Goal: Information Seeking & Learning: Understand process/instructions

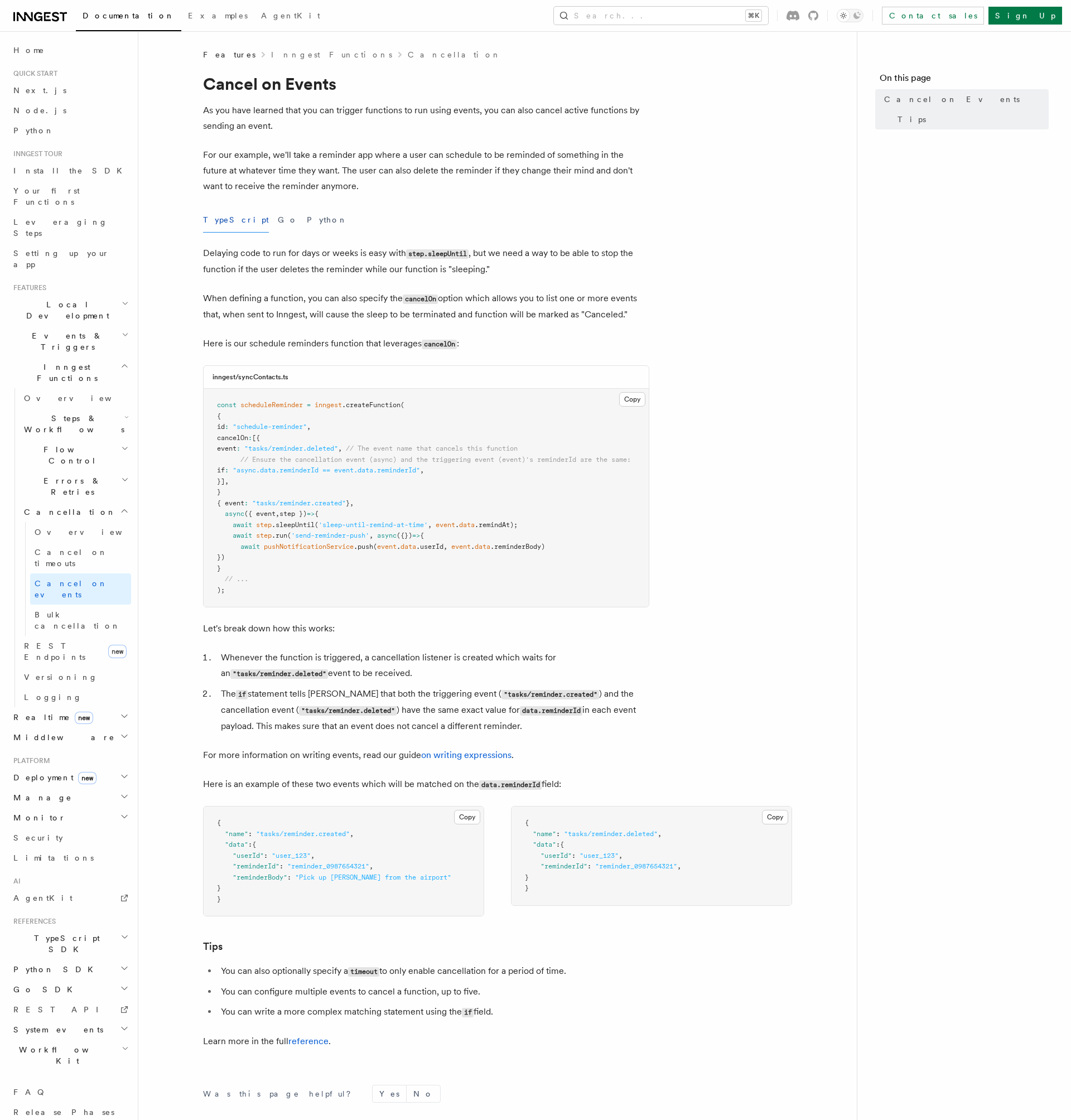
scroll to position [151, 0]
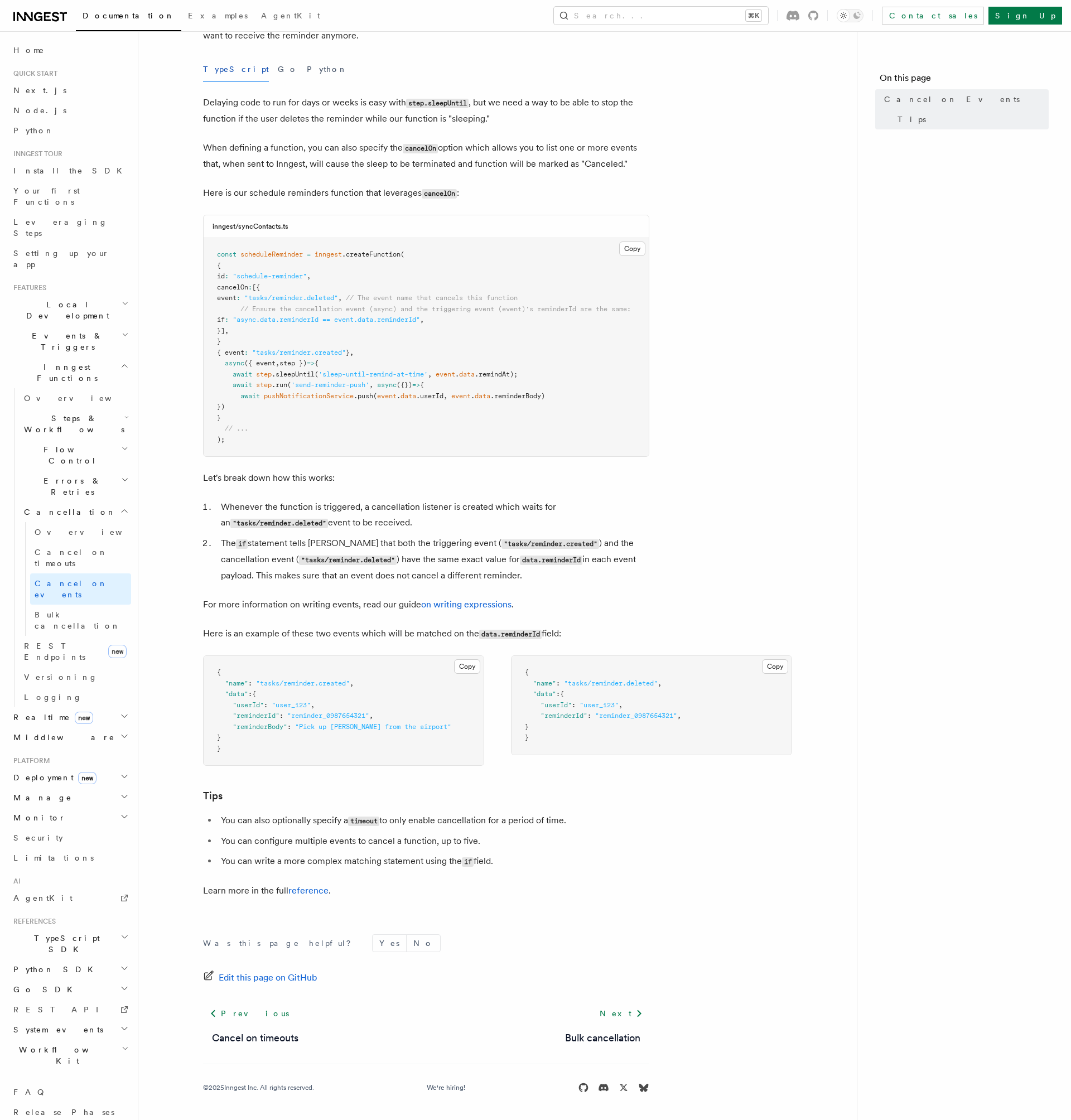
click at [58, 444] on span "Flow Control" at bounding box center [70, 455] width 102 height 22
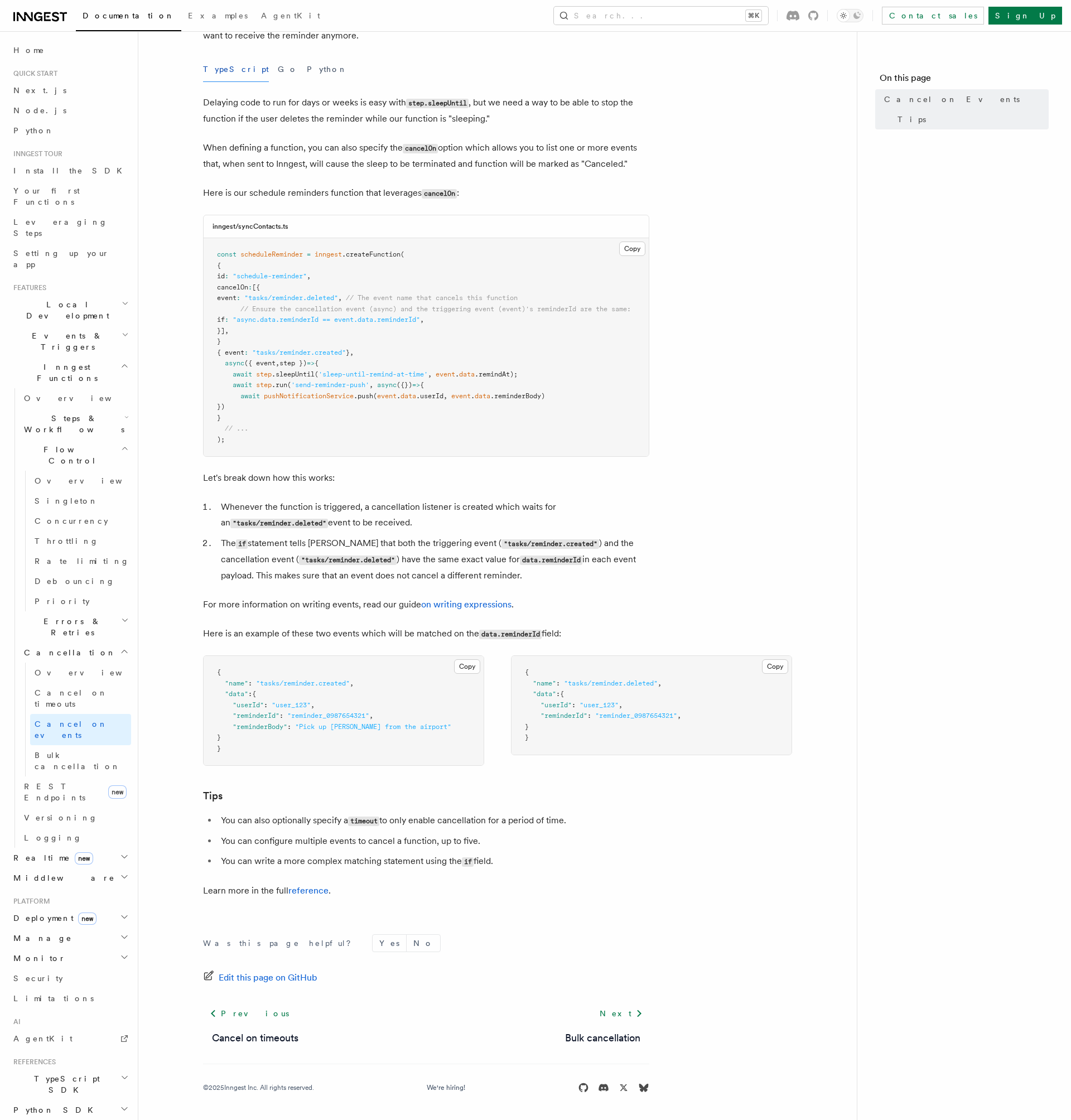
click at [69, 444] on span "Flow Control" at bounding box center [70, 455] width 102 height 22
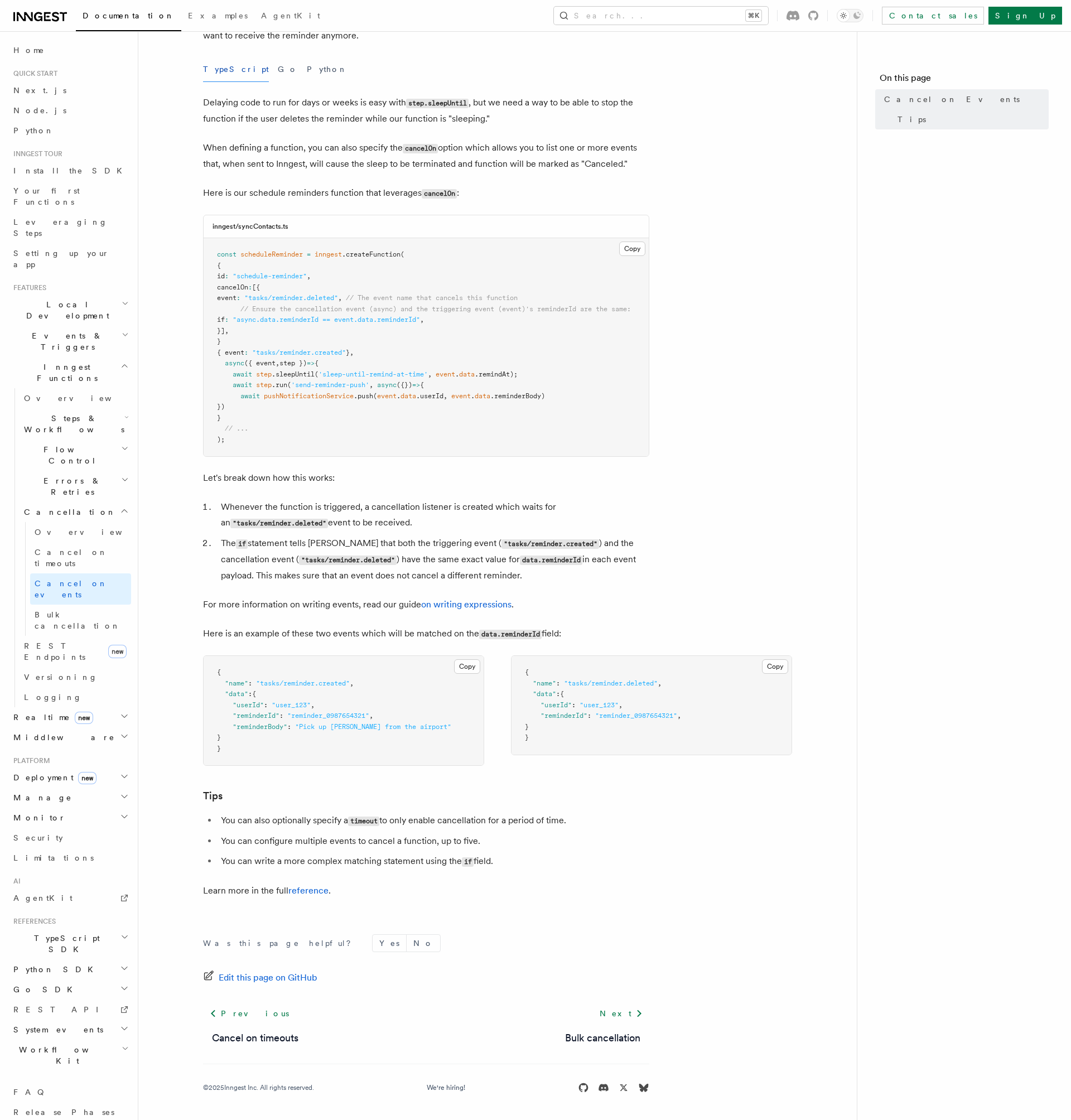
click at [76, 413] on span "Steps & Workflows" at bounding box center [72, 424] width 105 height 22
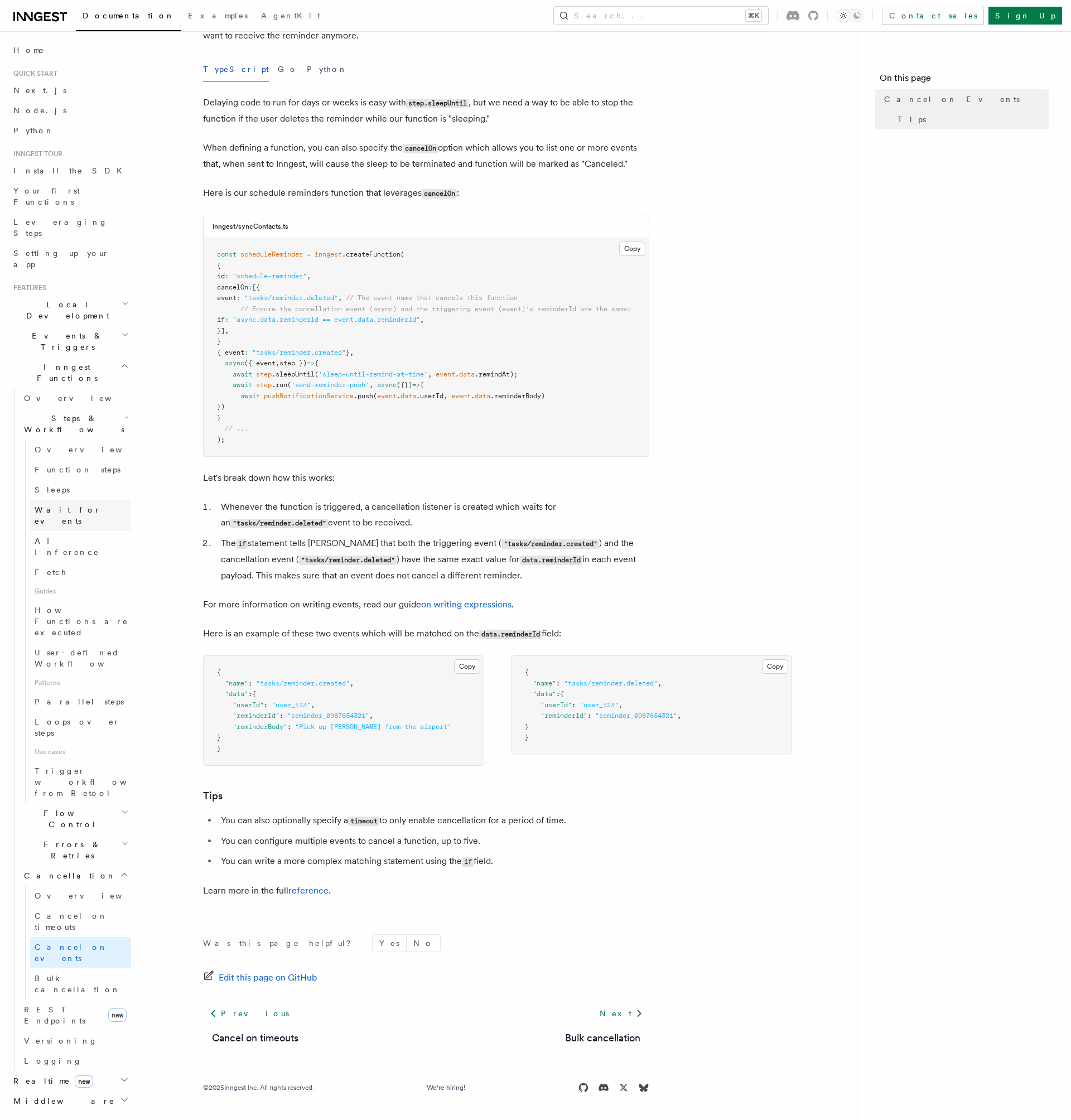
click at [58, 505] on span "Wait for events" at bounding box center [67, 515] width 66 height 20
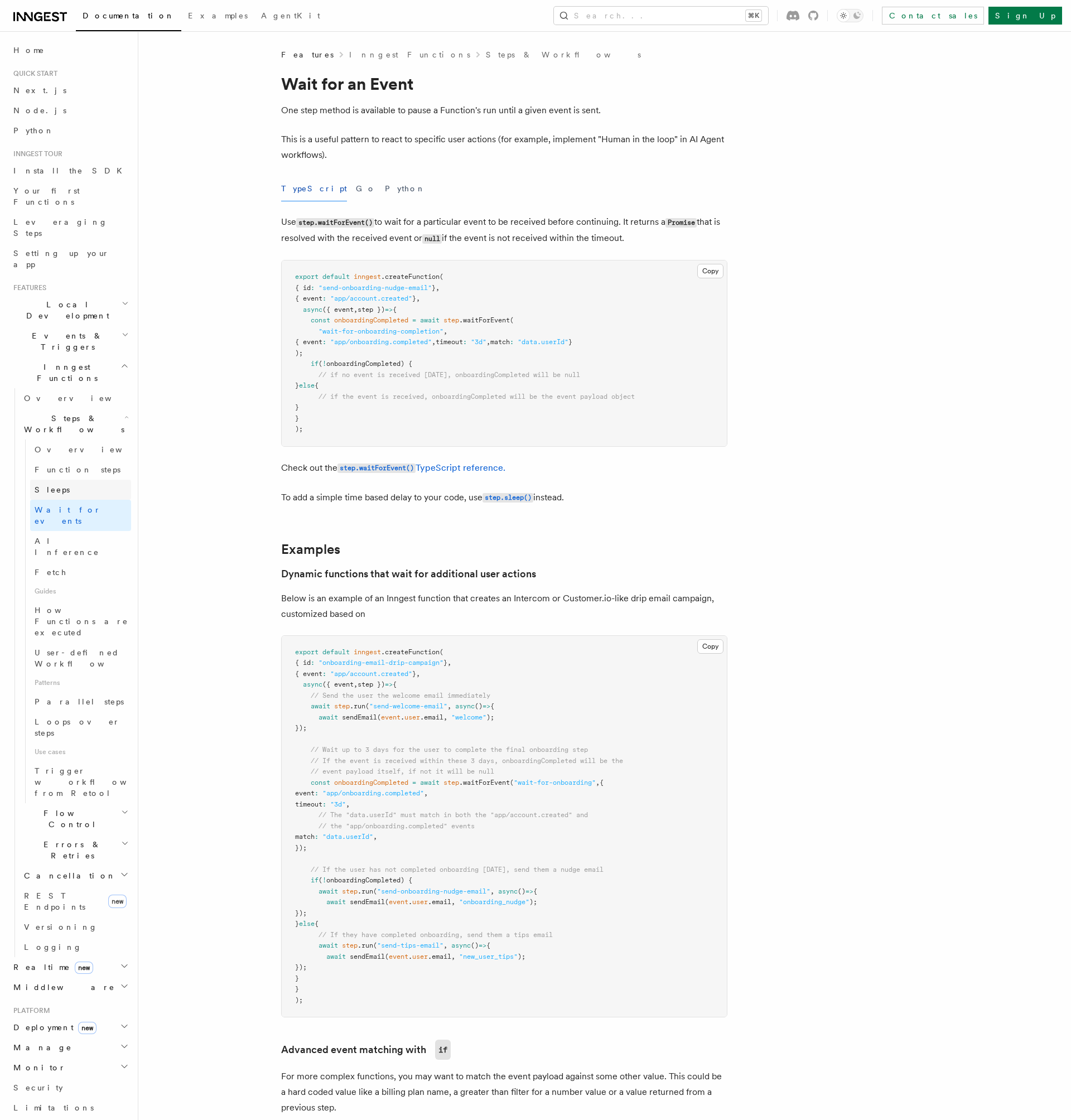
click at [56, 485] on span "Sleeps" at bounding box center [52, 490] width 35 height 9
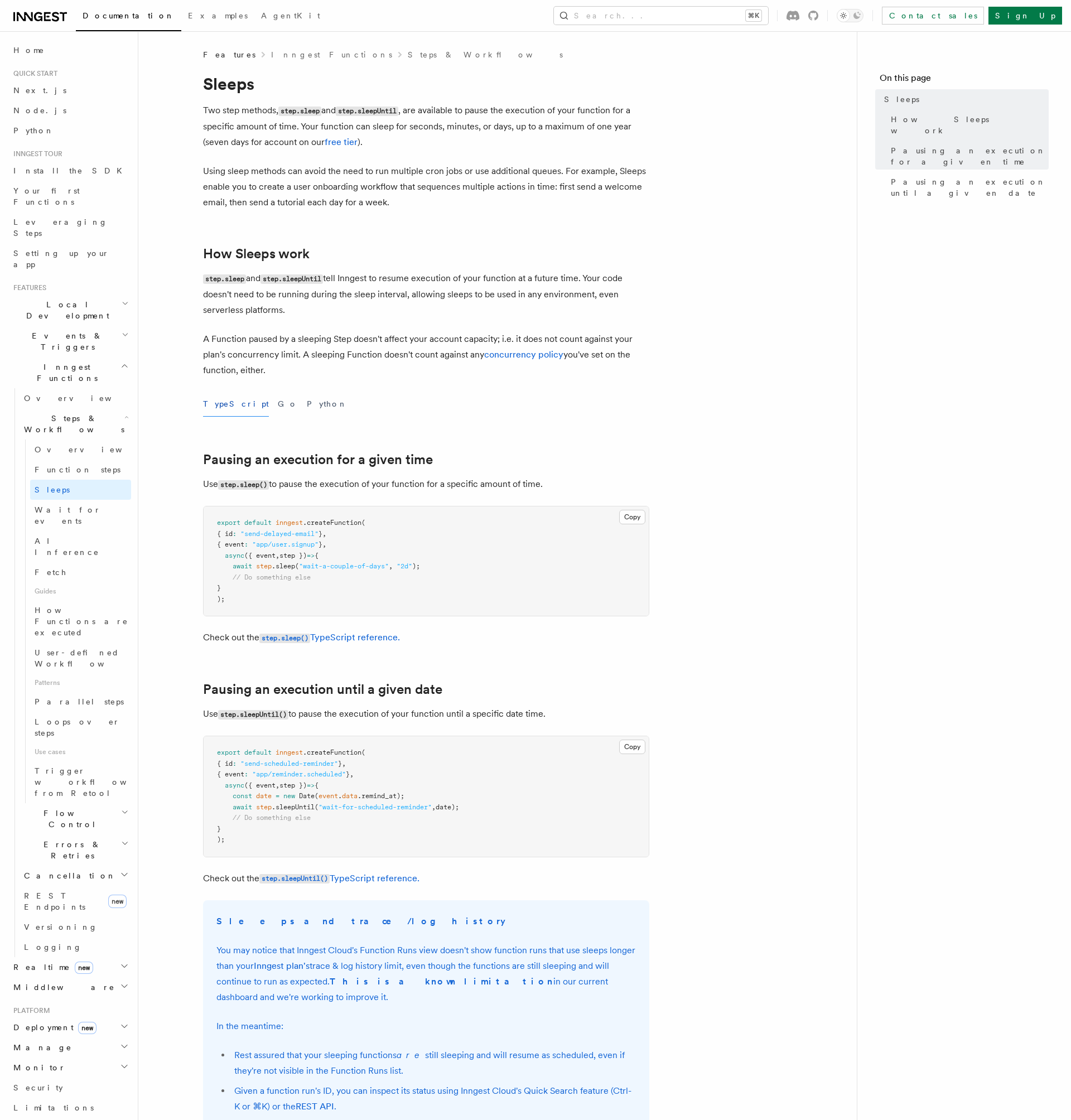
drag, startPoint x: 397, startPoint y: 246, endPoint x: 393, endPoint y: 317, distance: 71.1
click at [394, 317] on article "Features Inngest Functions Steps & Workflows Sleeps Two step methods, step.slee…" at bounding box center [497, 701] width 683 height 1304
click at [393, 317] on p "step.sleep and step.sleepUntil tell Inngest to resume execution of your functio…" at bounding box center [426, 294] width 447 height 48
drag, startPoint x: 378, startPoint y: 271, endPoint x: 378, endPoint y: 320, distance: 49.0
click at [378, 320] on article "Features Inngest Functions Steps & Workflows Sleeps Two step methods, step.slee…" at bounding box center [497, 701] width 683 height 1304
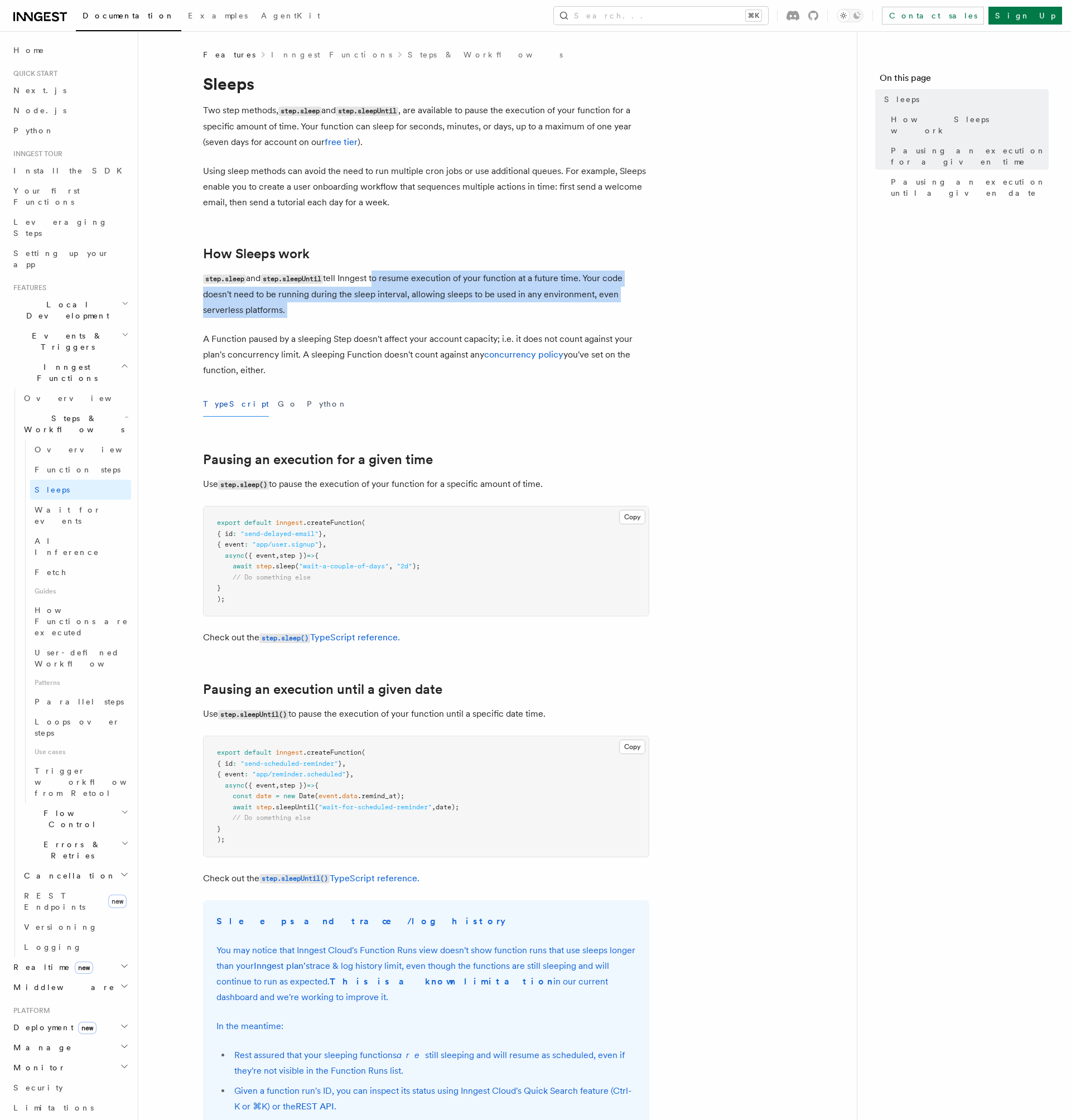
click at [378, 320] on article "Features Inngest Functions Steps & Workflows Sleeps Two step methods, step.slee…" at bounding box center [497, 701] width 683 height 1304
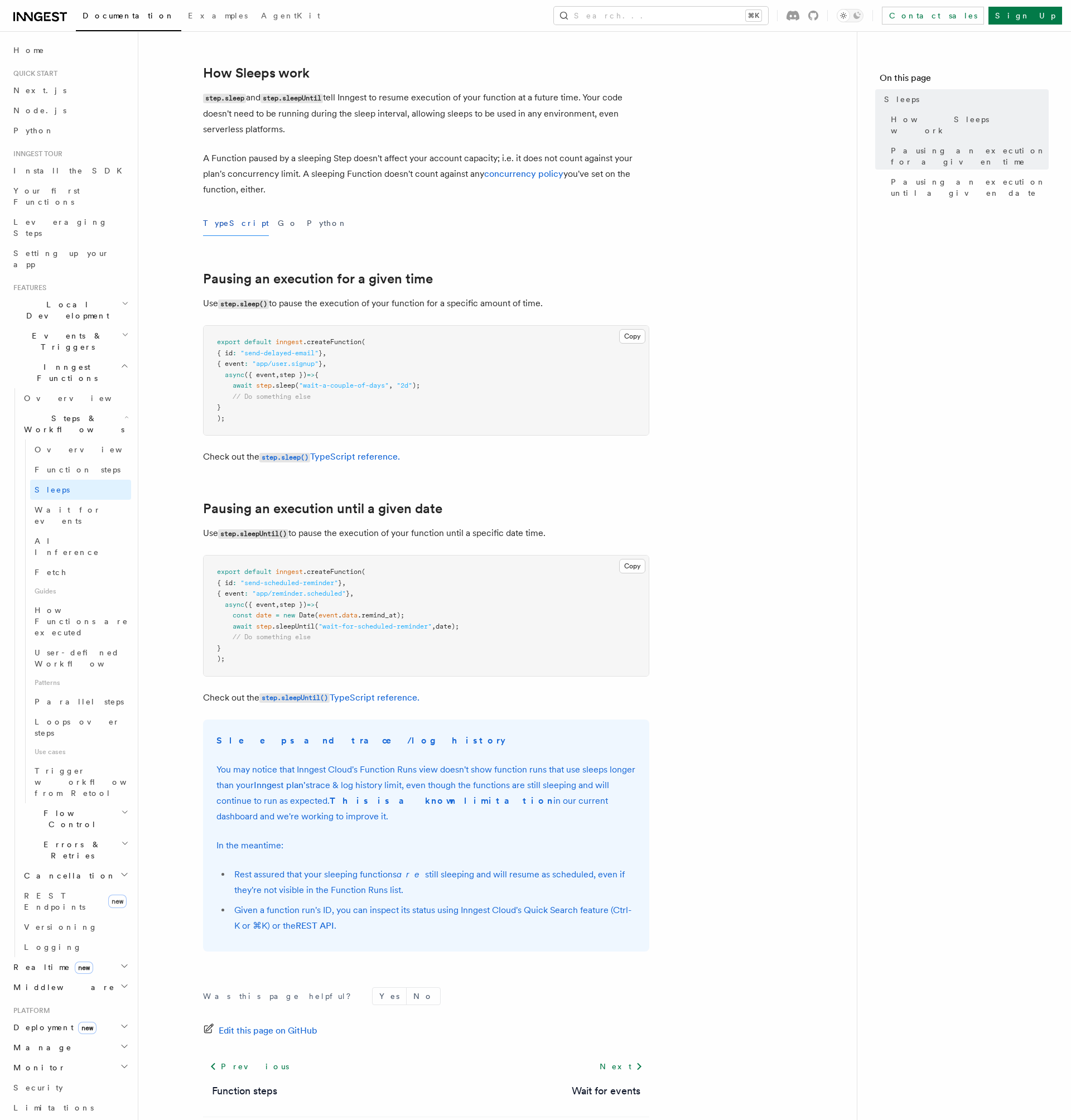
scroll to position [181, 0]
click at [689, 382] on article "Features Inngest Functions Steps & Workflows Sleeps Two step methods, step.slee…" at bounding box center [497, 520] width 683 height 1304
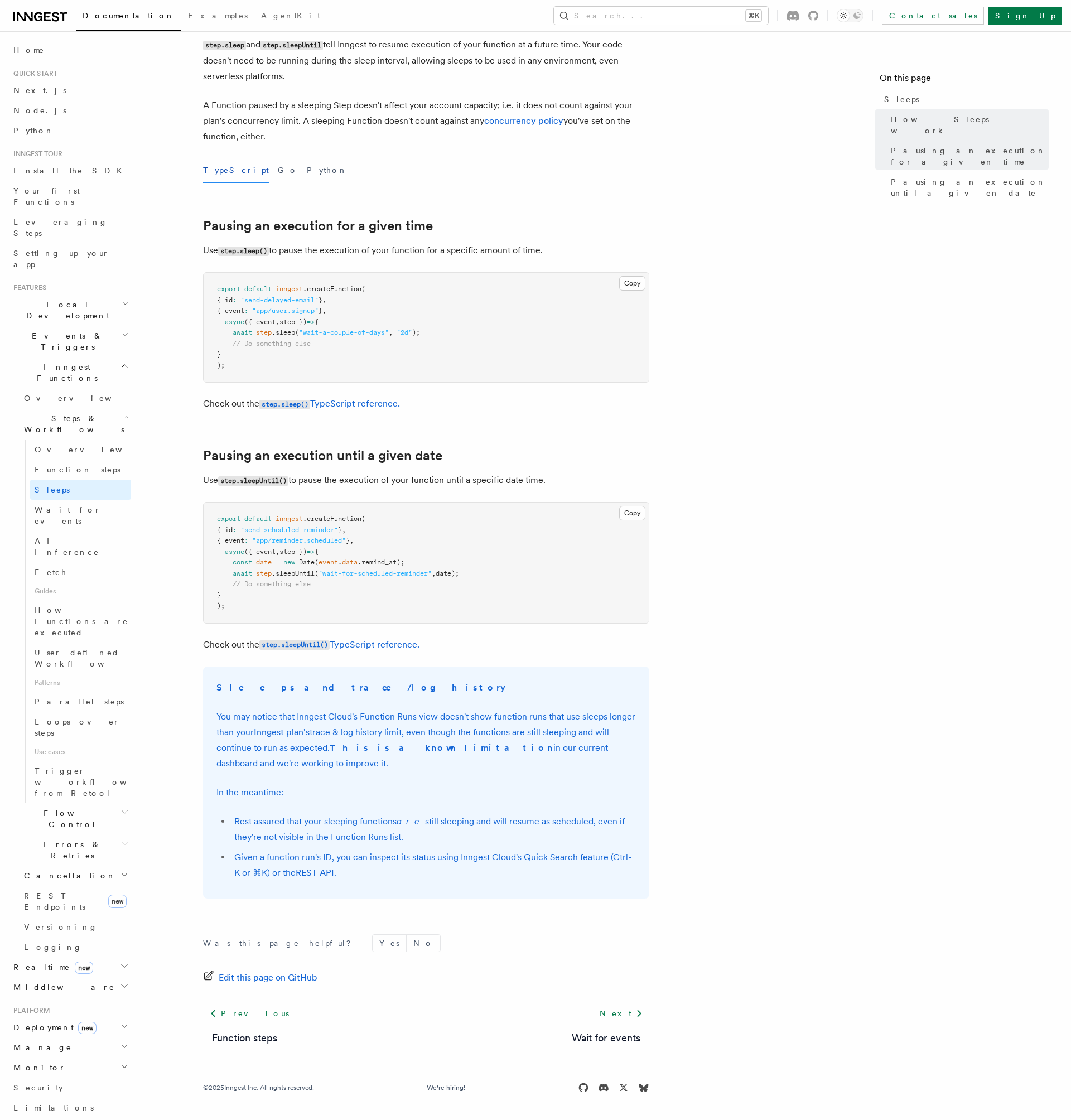
click at [727, 766] on article "Features Inngest Functions Steps & Workflows Sleeps Two step methods, step.slee…" at bounding box center [497, 467] width 683 height 1304
click at [732, 727] on article "Features Inngest Functions Steps & Workflows Sleeps Two step methods, step.slee…" at bounding box center [497, 467] width 683 height 1304
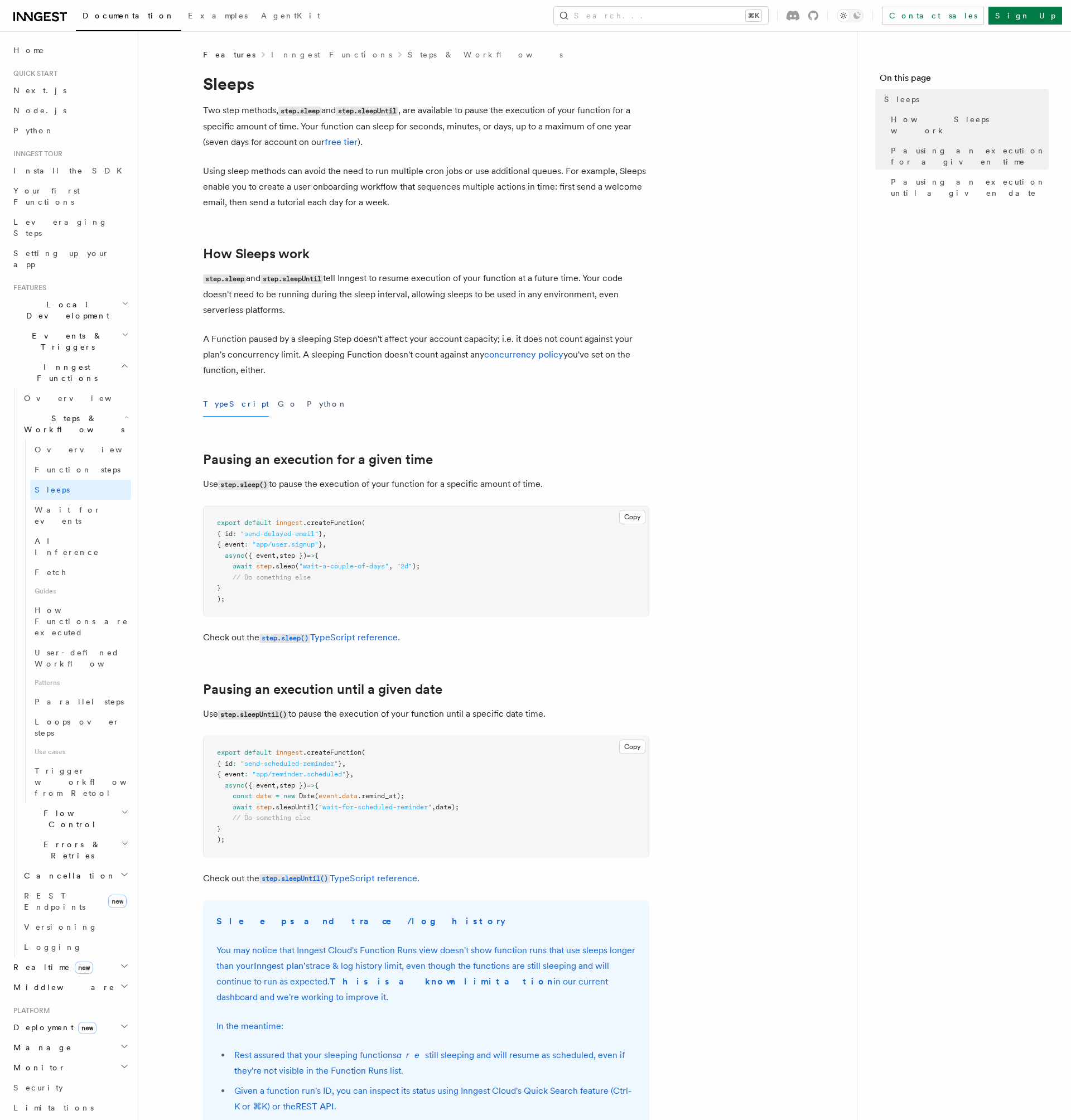
drag, startPoint x: 450, startPoint y: 269, endPoint x: 439, endPoint y: 310, distance: 42.4
click at [440, 310] on article "Features Inngest Functions Steps & Workflows Sleeps Two step methods, step.slee…" at bounding box center [497, 701] width 683 height 1304
click at [439, 310] on p "step.sleep and step.sleepUntil tell Inngest to resume execution of your functio…" at bounding box center [426, 294] width 447 height 48
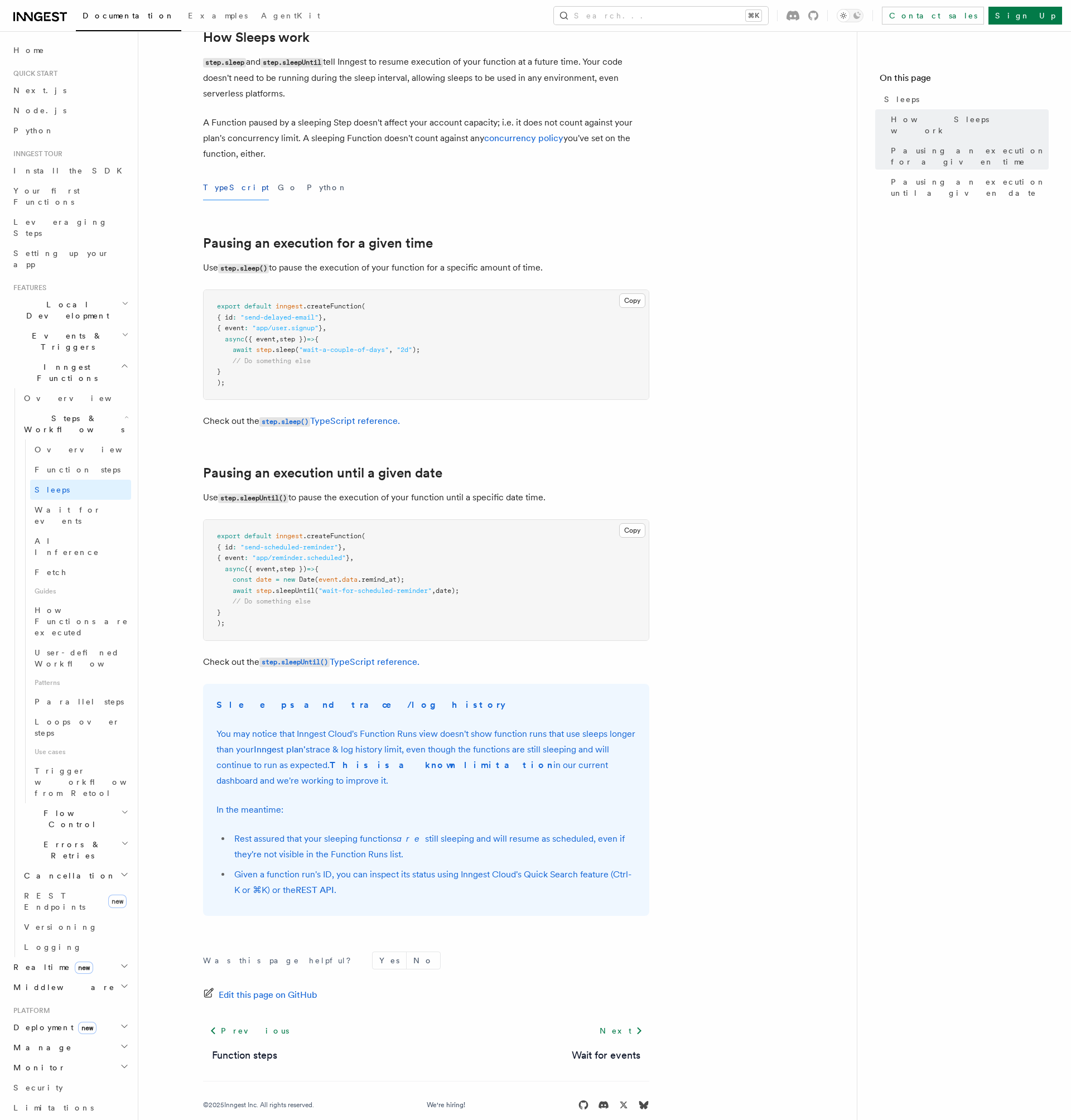
scroll to position [223, 0]
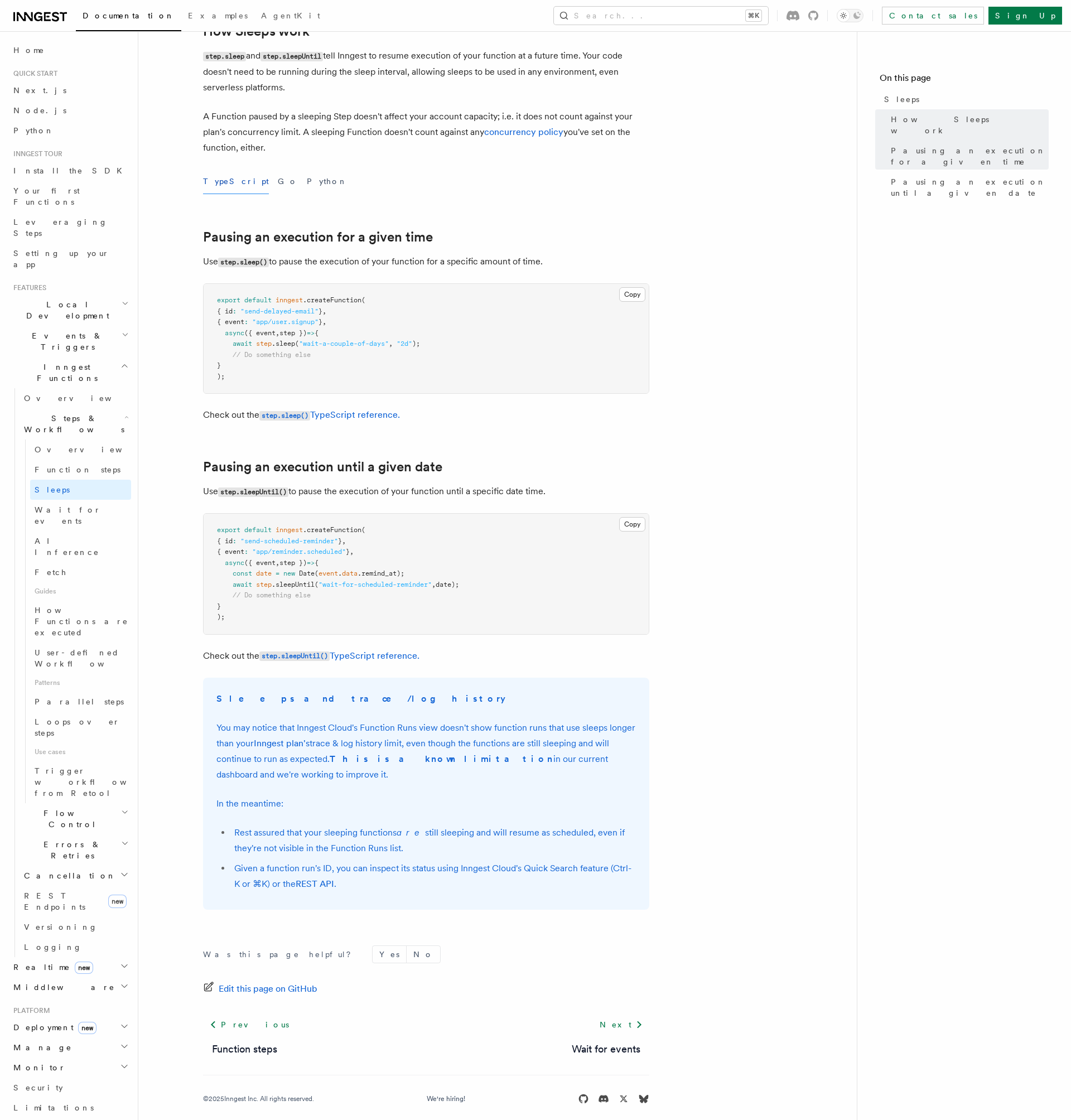
click at [694, 729] on article "Features Inngest Functions Steps & Workflows Sleeps Two step methods, step.slee…" at bounding box center [497, 479] width 683 height 1304
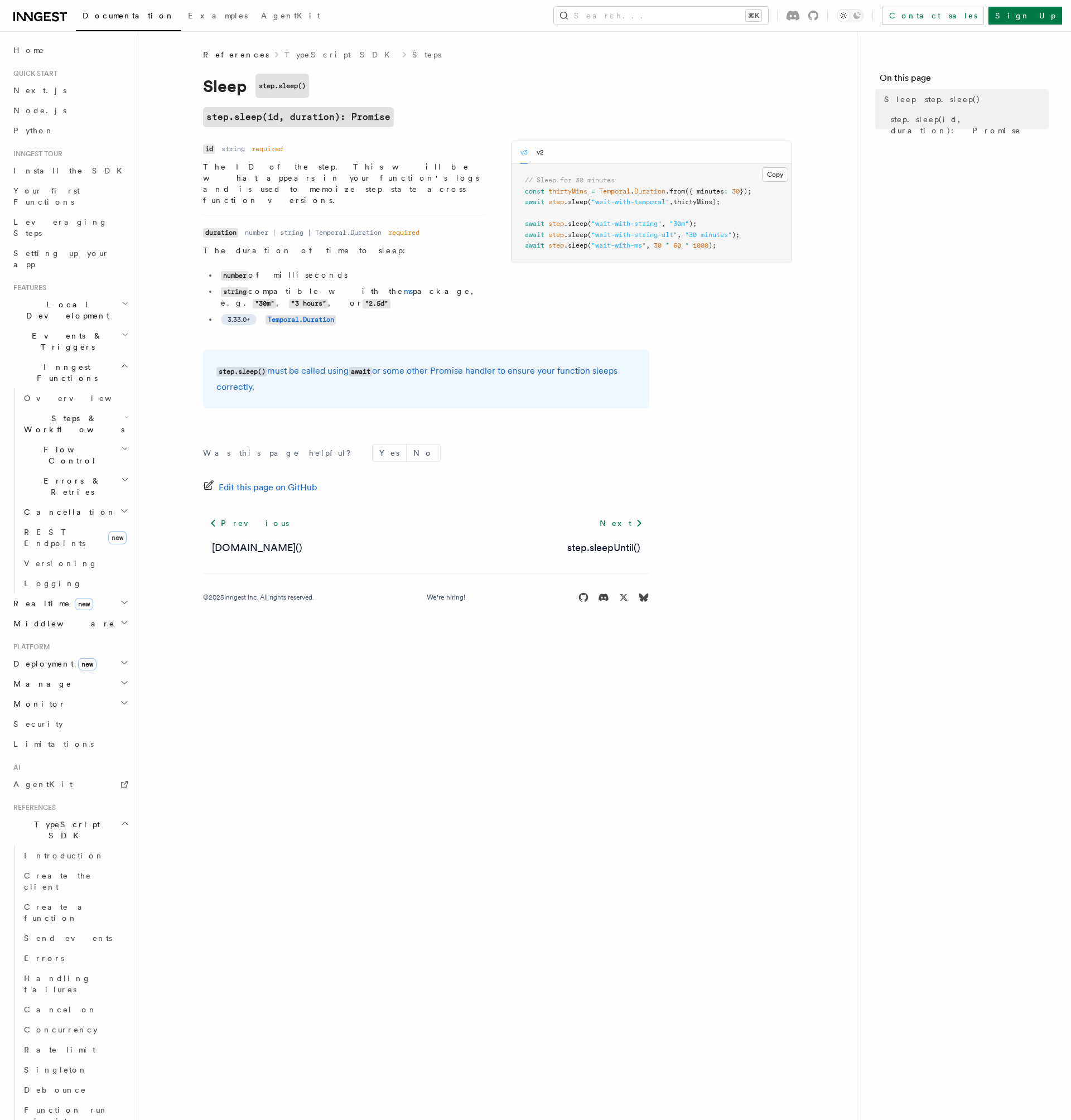
click at [312, 689] on body "Documentation Examples AgentKit Search... ⌘K Contact sales Sign Up Search... Do…" at bounding box center [536, 560] width 1071 height 1120
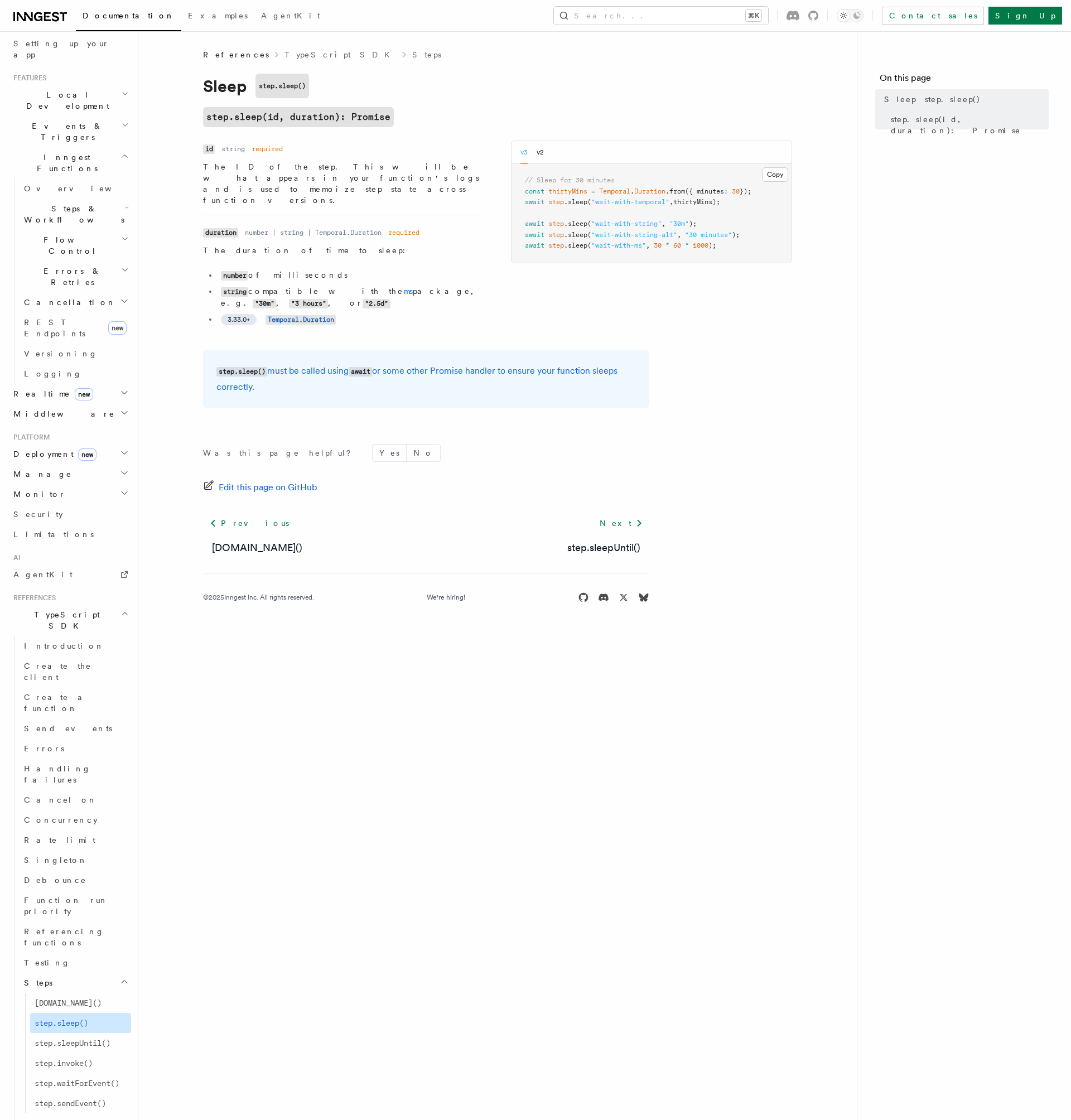
scroll to position [211, 0]
click at [86, 992] on link "step.run()" at bounding box center [80, 1001] width 101 height 20
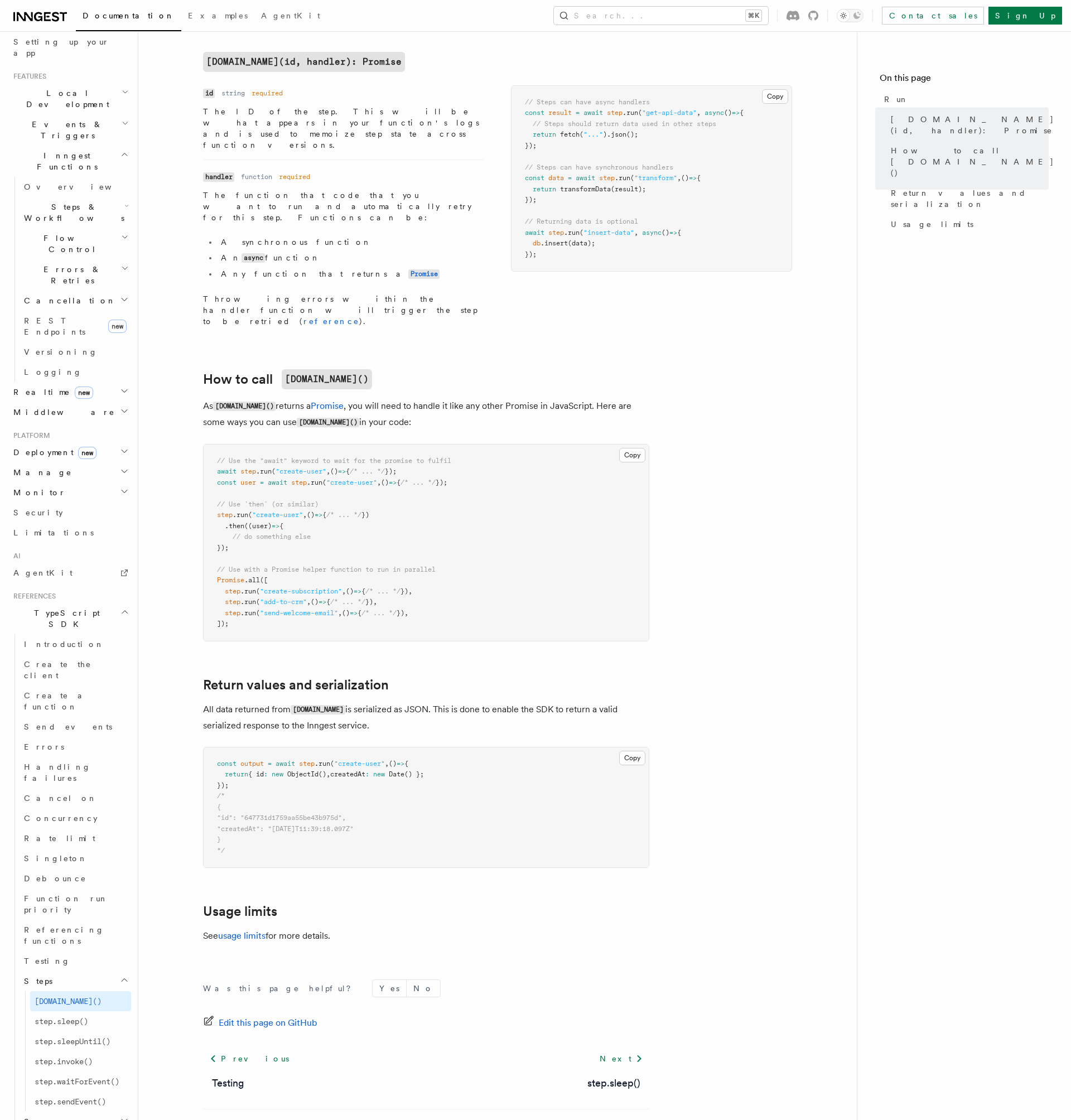
scroll to position [290, 0]
click at [703, 672] on article "References TypeScript SDK Steps Run Use step.run() to run synchronous or asynch…" at bounding box center [497, 461] width 683 height 1406
